Goal: Transaction & Acquisition: Obtain resource

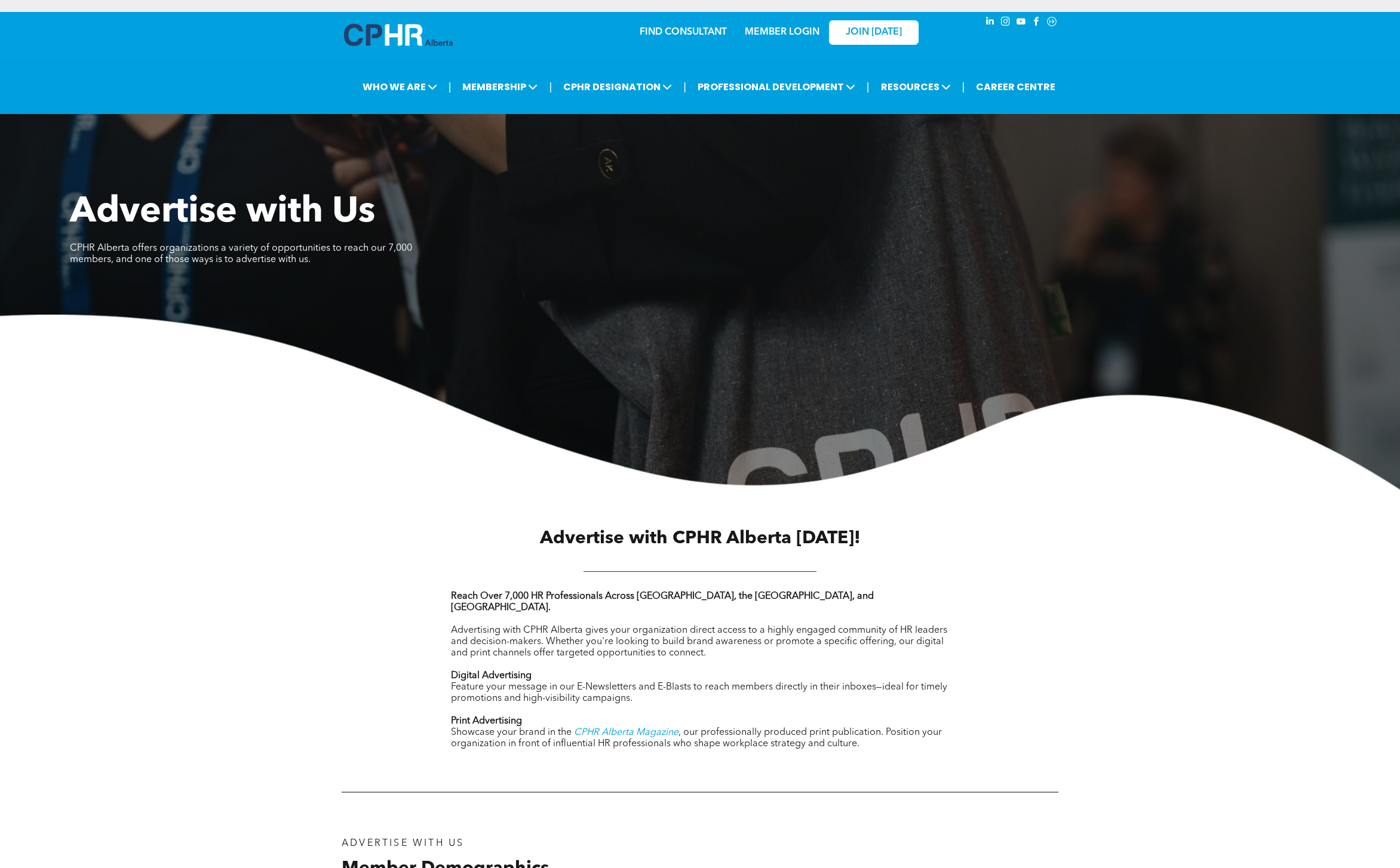
click at [651, 727] on span "CPHR Alberta Magazine" at bounding box center [625, 732] width 104 height 10
click at [669, 295] on div "Advertise with Us CPHR Alberta offers organizations a variety of opportunities …" at bounding box center [428, 252] width 716 height 124
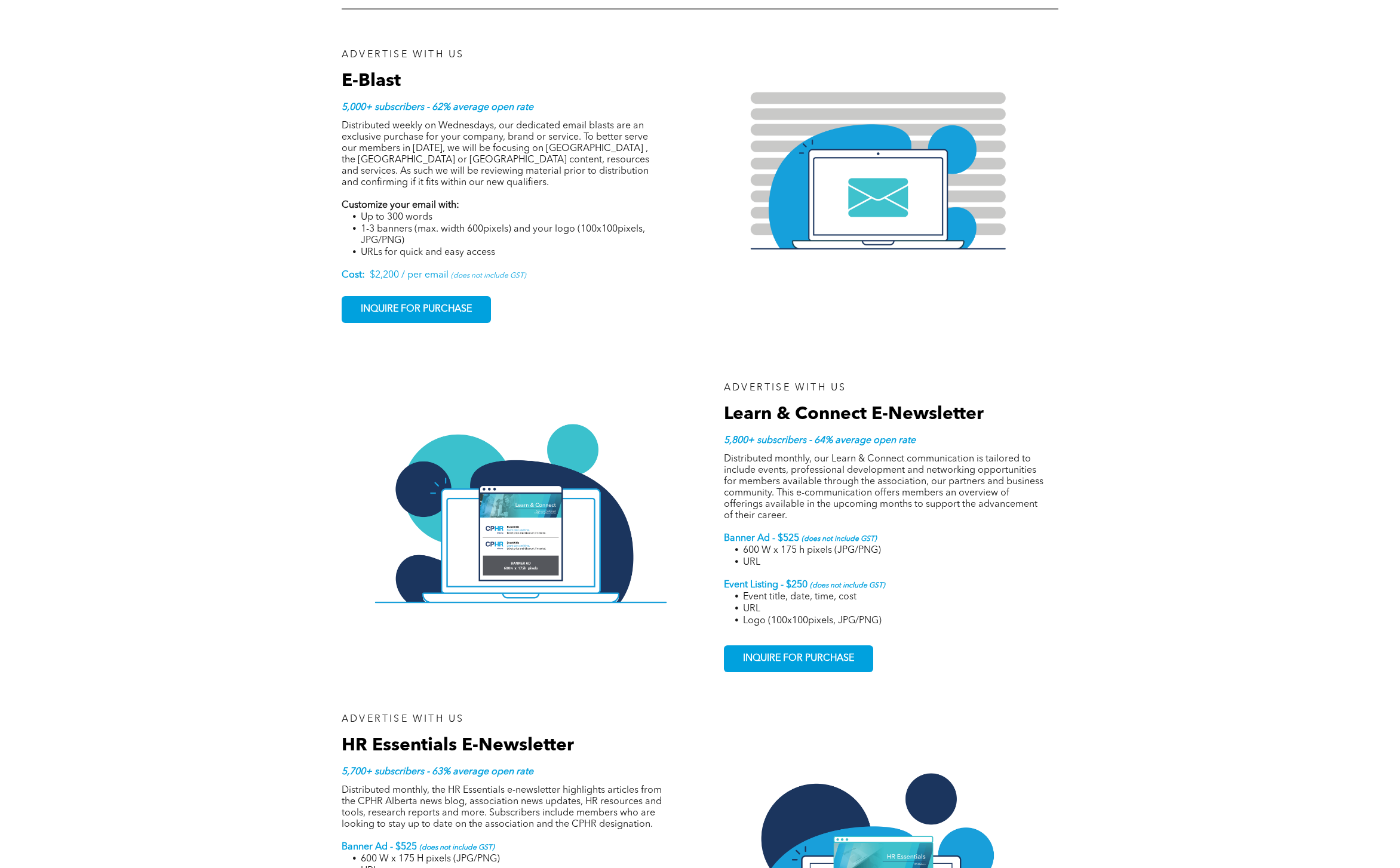
scroll to position [1235, 0]
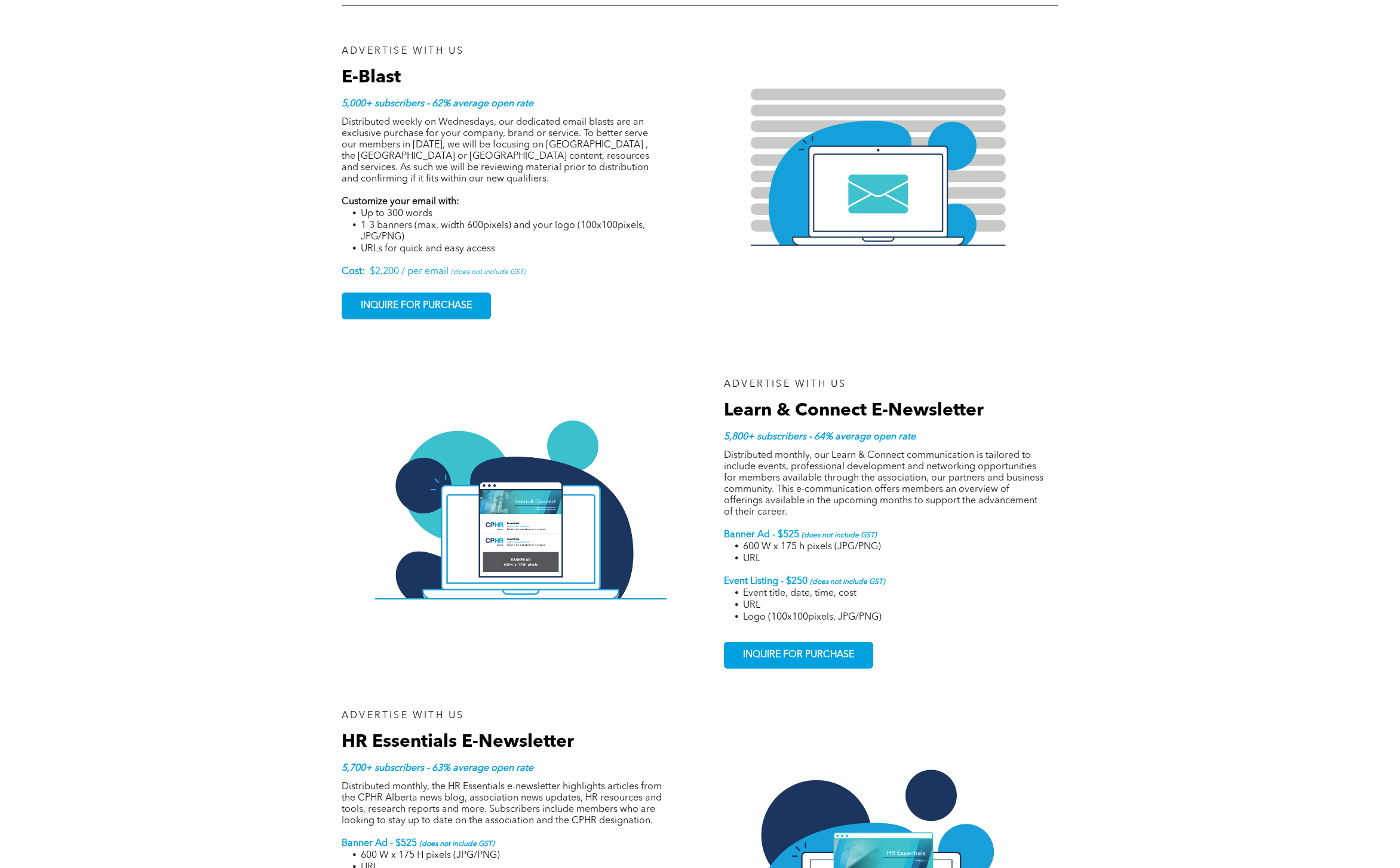
drag, startPoint x: 197, startPoint y: 52, endPoint x: 183, endPoint y: 52, distance: 14.0
click at [195, 52] on div "ADVERTISE WITH US E-Blast 5,000+ subscribers - 62% average open rate Distribute…" at bounding box center [700, 539] width 1400 height 1033
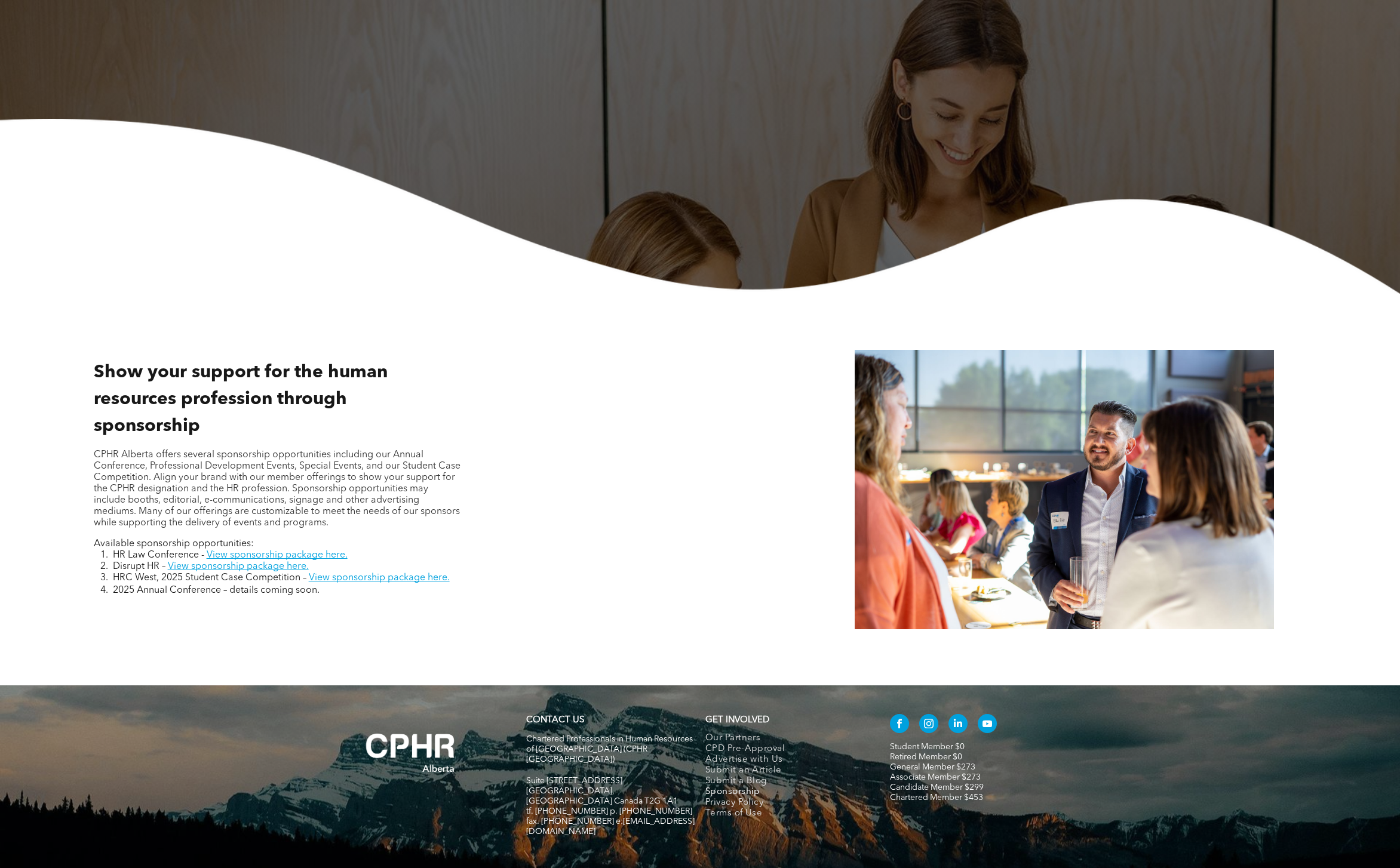
scroll to position [295, 0]
